Goal: Transaction & Acquisition: Obtain resource

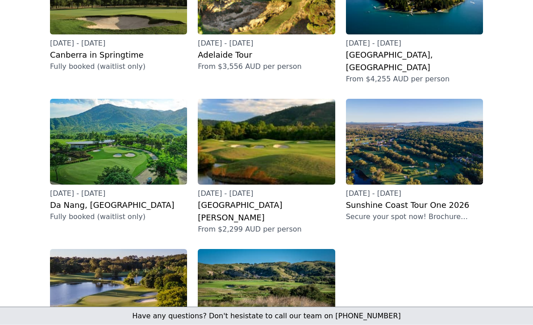
scroll to position [198, 0]
click at [411, 118] on img at bounding box center [414, 142] width 137 height 86
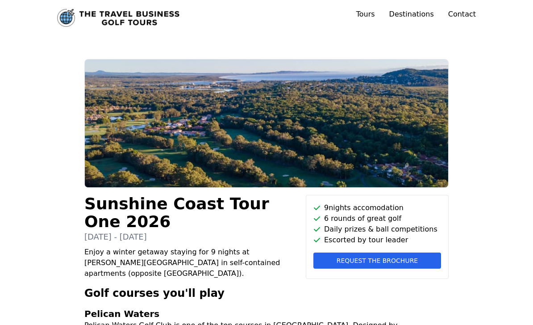
scroll to position [9, 0]
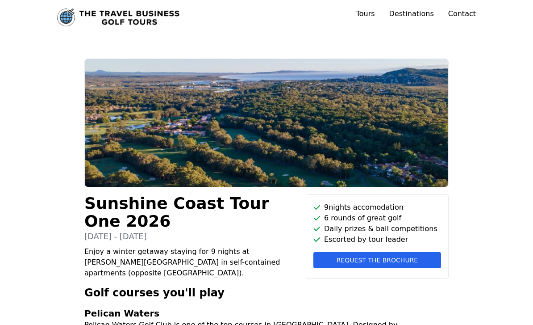
click at [375, 14] on link "Tours" at bounding box center [366, 13] width 19 height 8
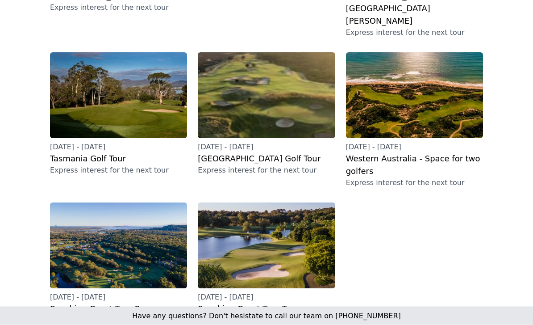
scroll to position [757, 0]
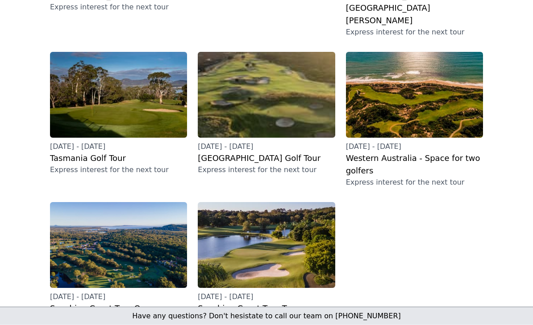
click at [250, 202] on img at bounding box center [266, 245] width 137 height 86
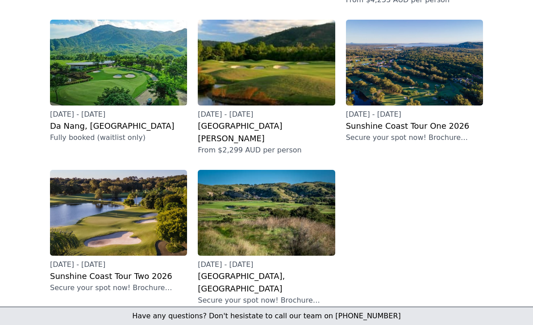
scroll to position [277, 0]
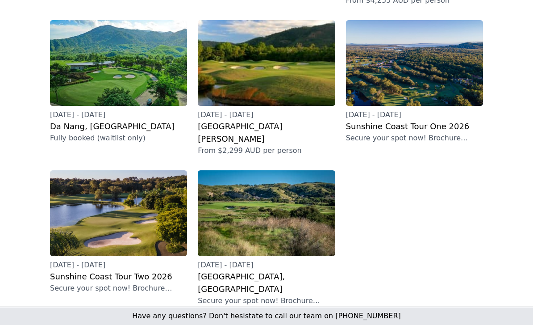
click at [104, 200] on img at bounding box center [118, 213] width 137 height 86
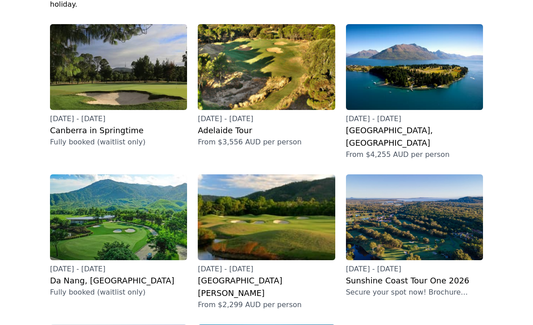
scroll to position [143, 0]
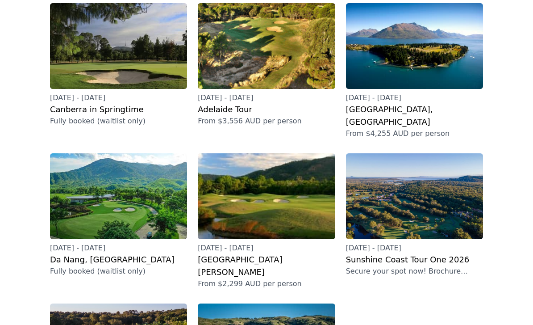
click at [273, 170] on img at bounding box center [266, 196] width 137 height 86
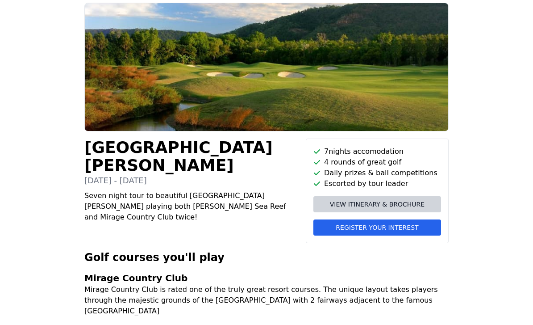
scroll to position [65, 0]
click at [347, 202] on span "View itinerary & brochure" at bounding box center [377, 204] width 95 height 9
